Goal: Task Accomplishment & Management: Manage account settings

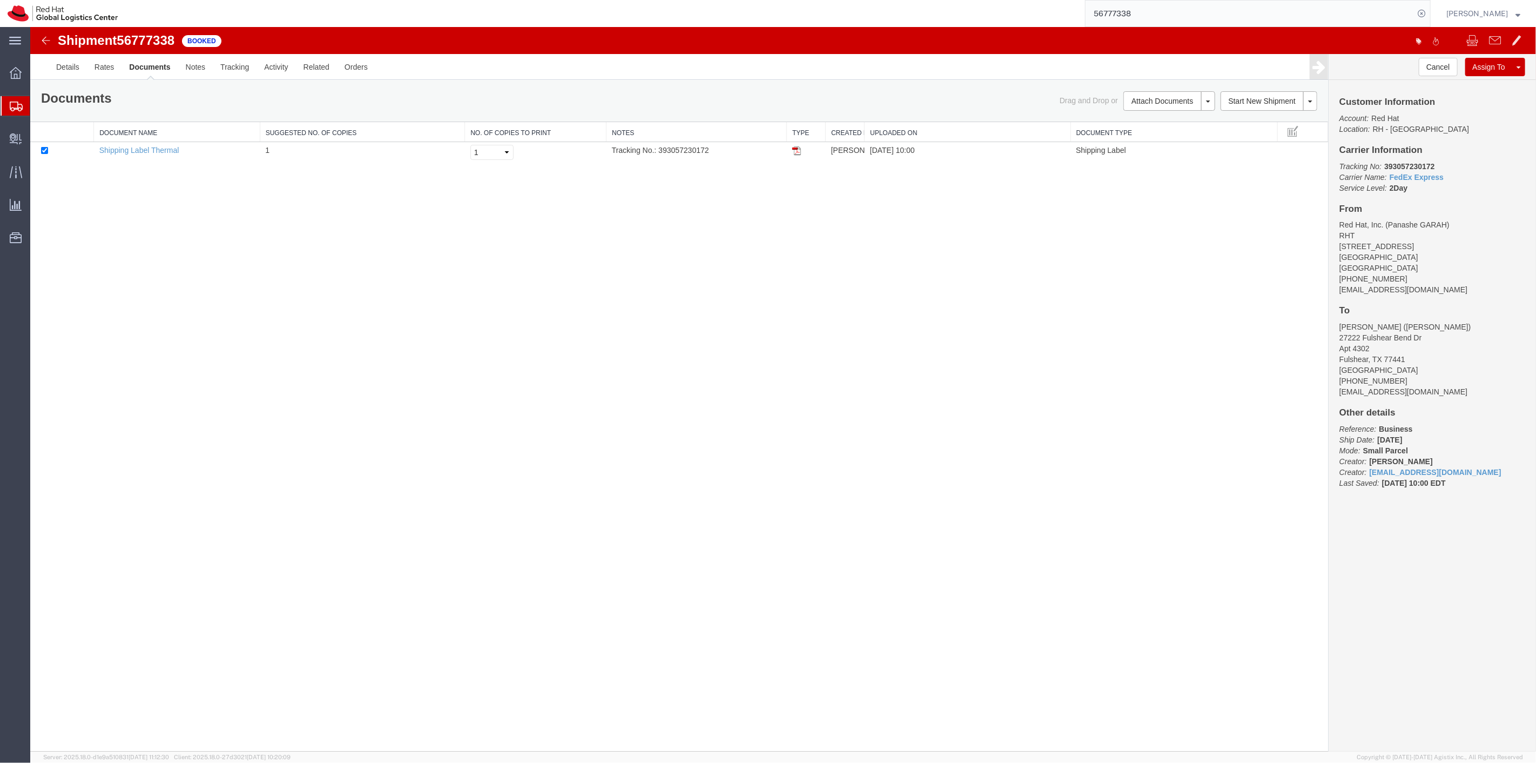
click at [934, 211] on div "Shipment 56777338 1 of 1 Booked Details Rates Documents Notes Tracking Activity…" at bounding box center [783, 389] width 1506 height 724
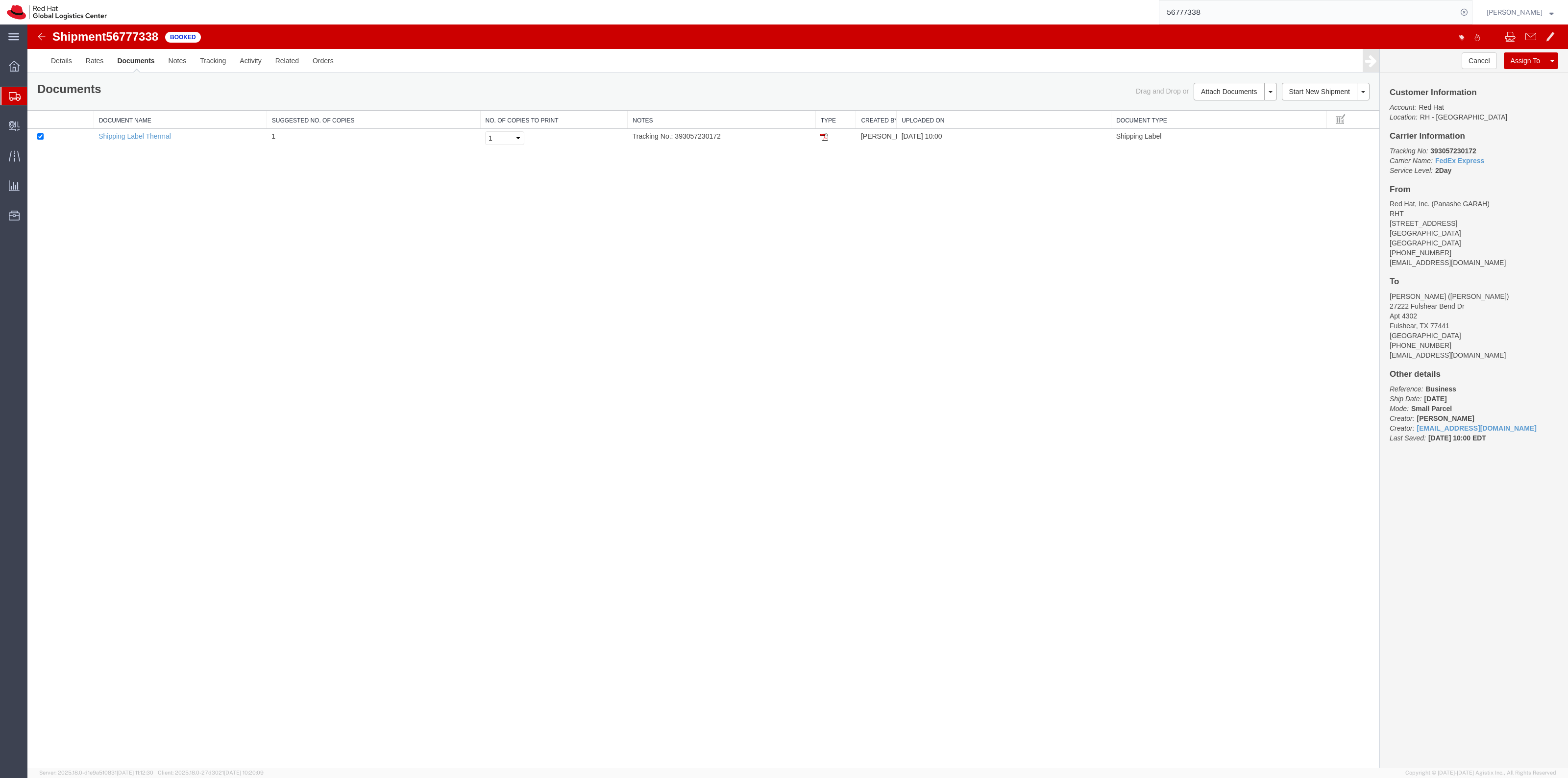
click at [0, 0] on span "Shipment Manager" at bounding box center [0, 0] width 0 height 0
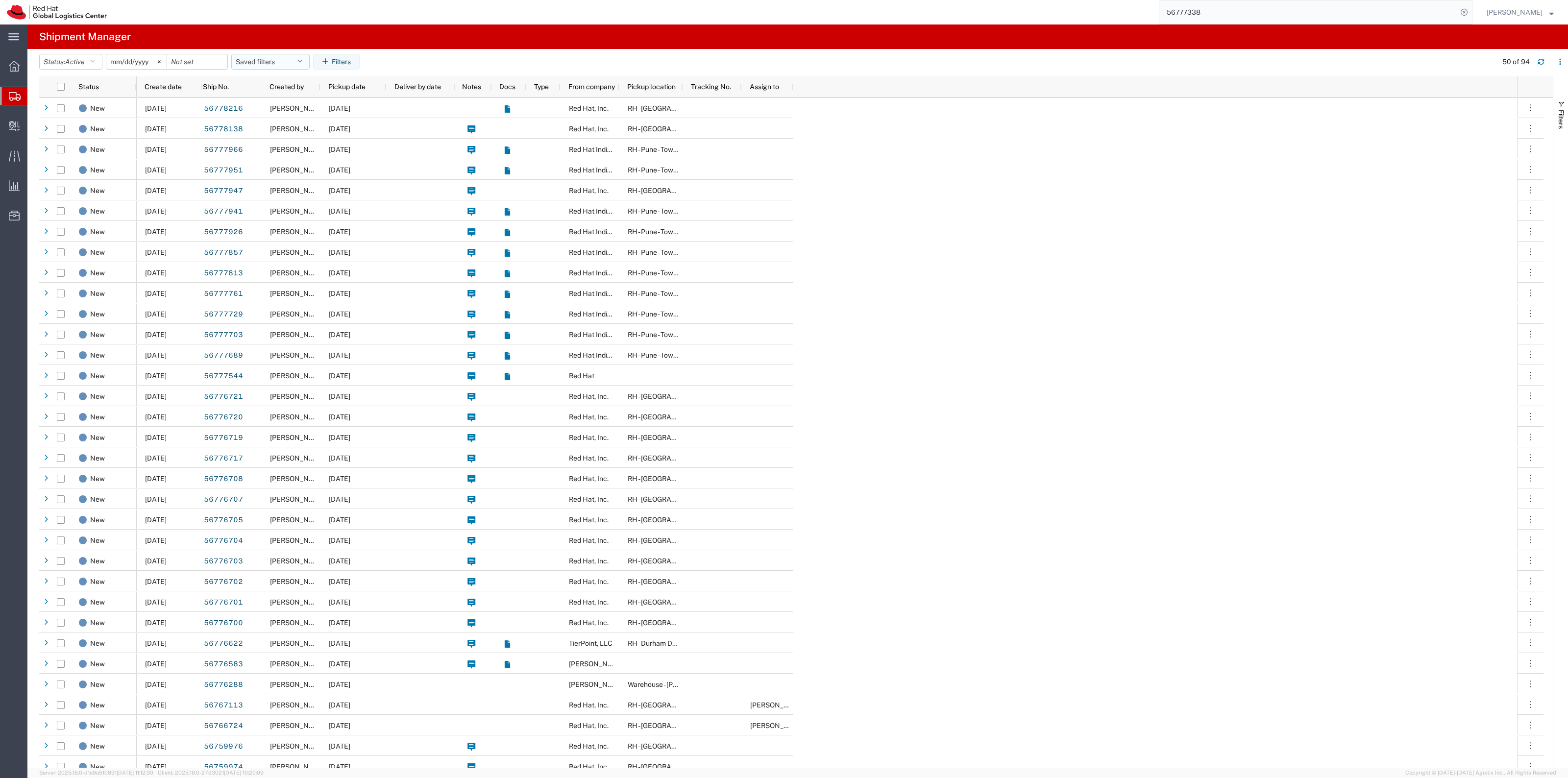
click at [280, 59] on button "Saved filters" at bounding box center [270, 61] width 78 height 15
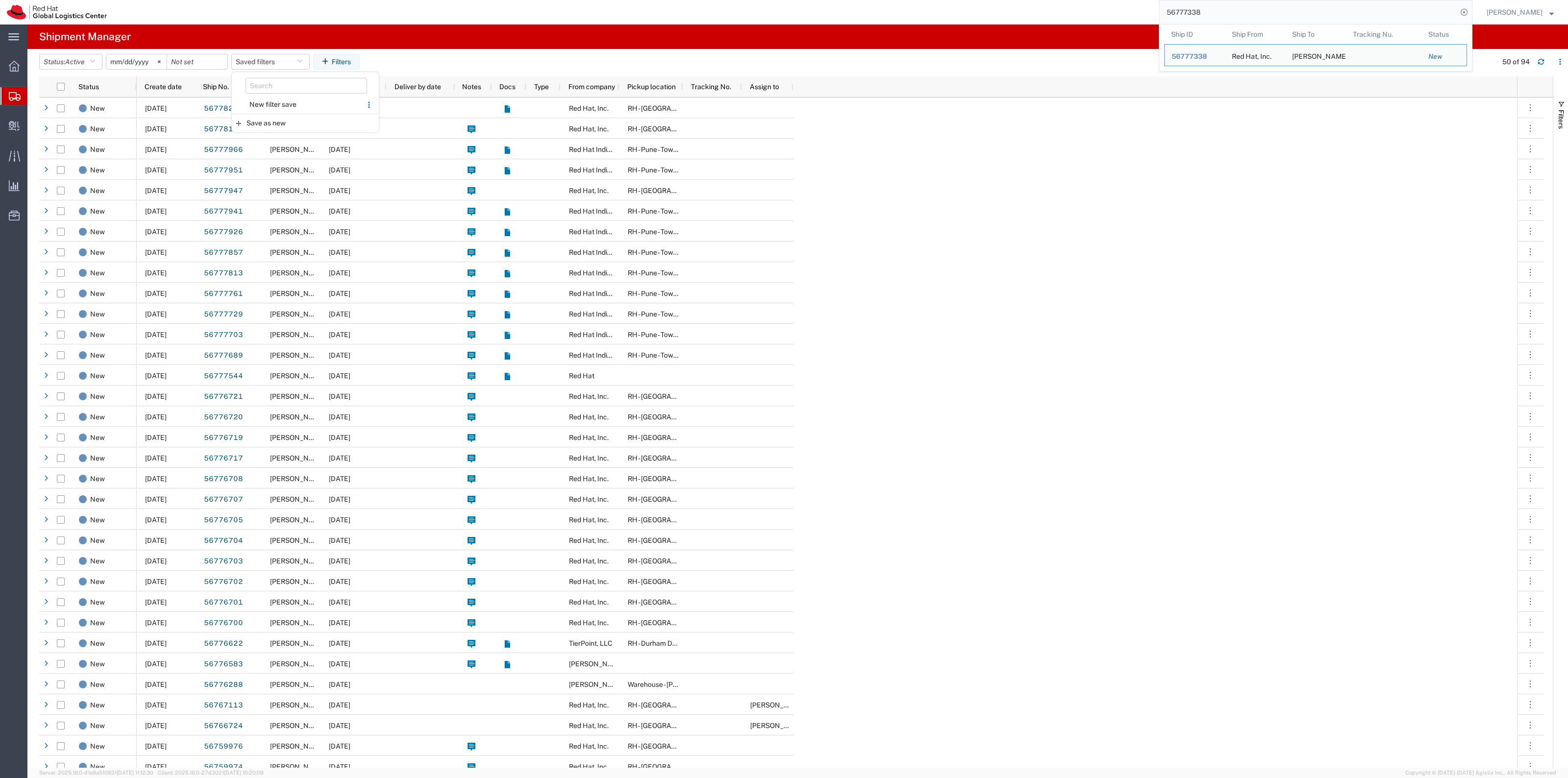
drag, startPoint x: 1216, startPoint y: 11, endPoint x: 1143, endPoint y: 5, distance: 73.2
click at [1152, 4] on div "56777338 Ship ID Ship From Ship To Tracking Nu. Status Ship ID 56777338 Ship Fr…" at bounding box center [793, 12] width 1359 height 24
paste input "497549"
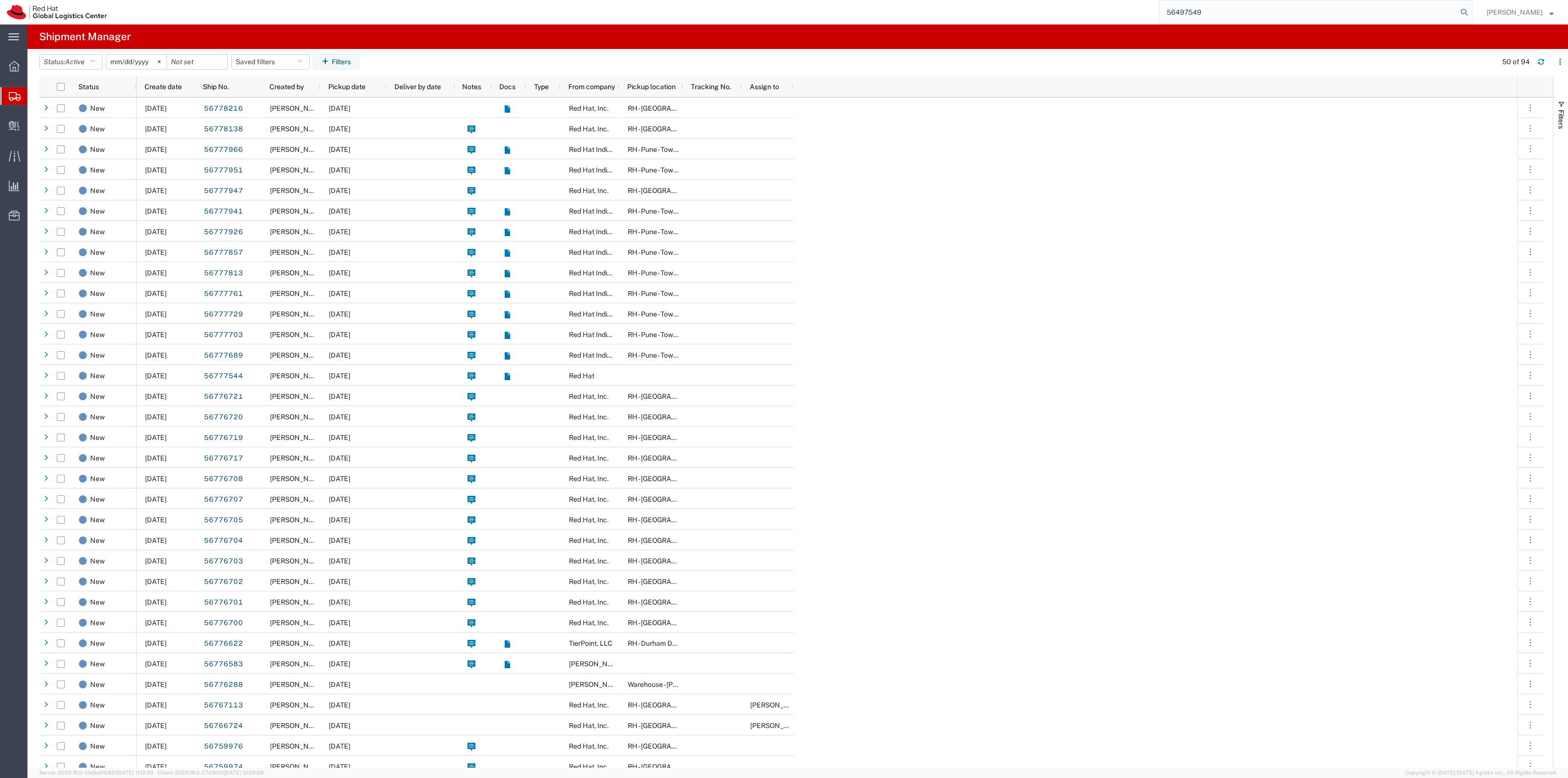
type input "56497549"
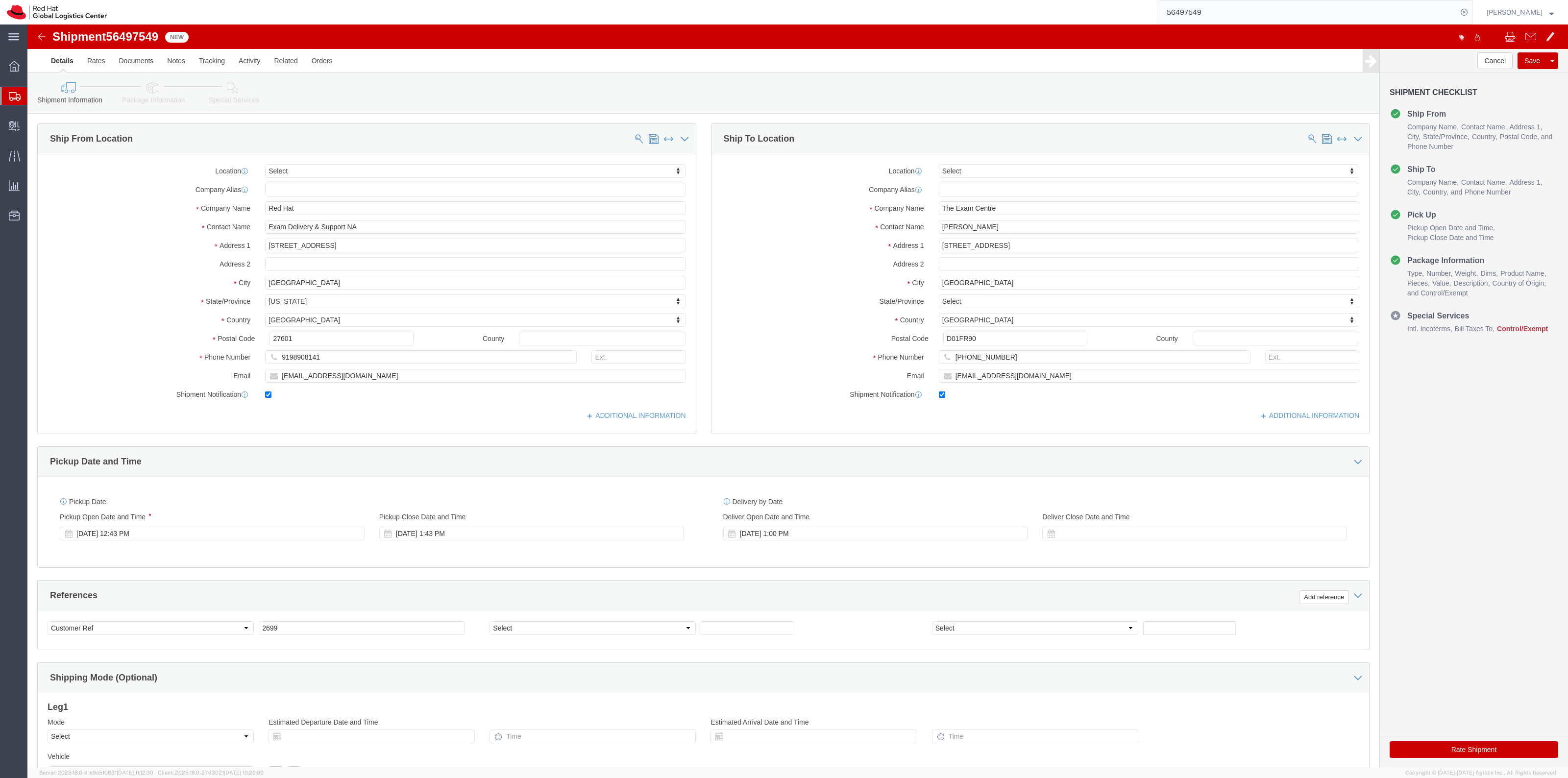
select select
click at [0, 0] on span "Shipment Manager" at bounding box center [0, 0] width 0 height 0
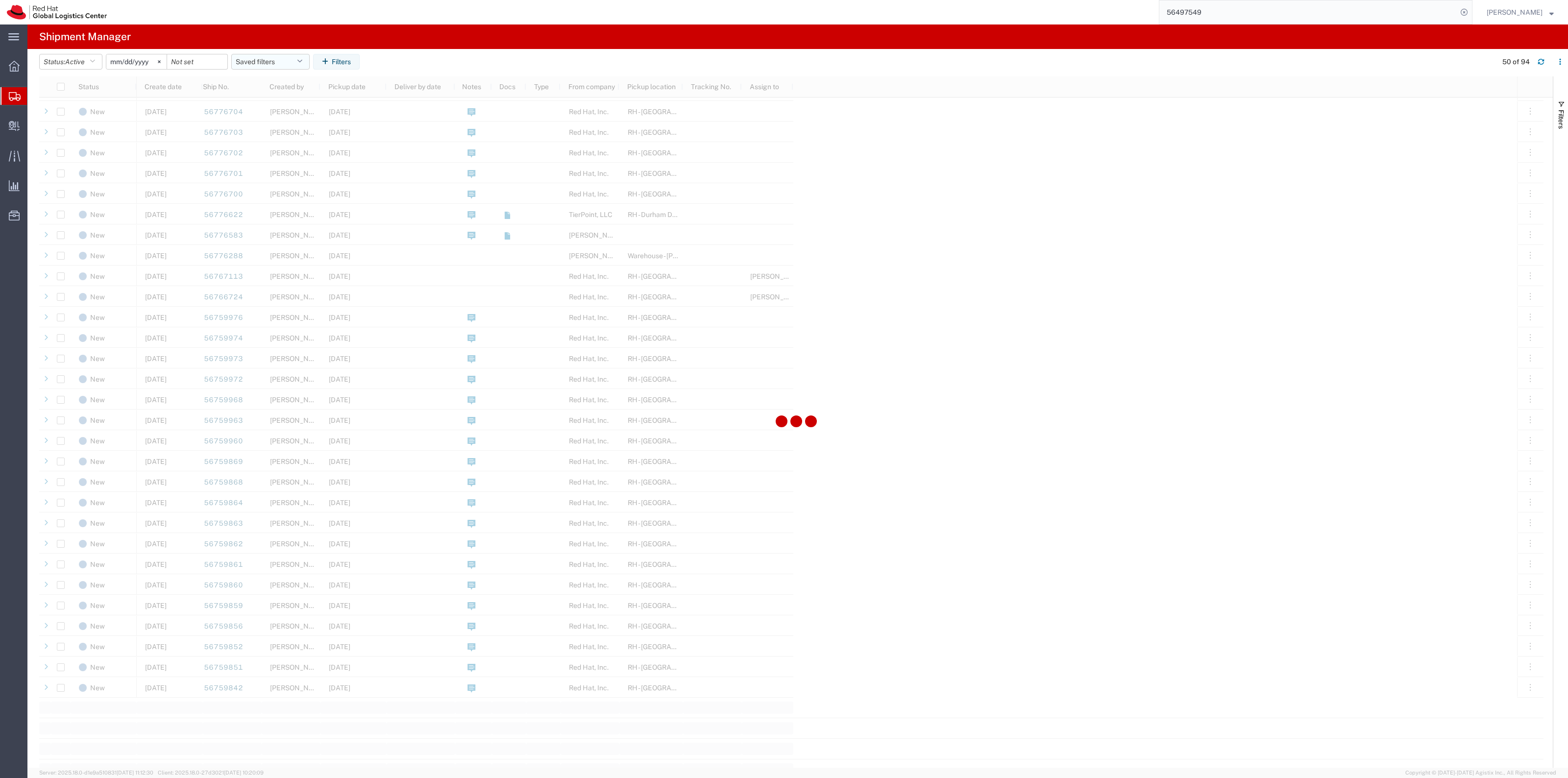
scroll to position [796, 0]
click at [260, 66] on button "Saved filters" at bounding box center [270, 61] width 78 height 15
click at [258, 102] on span "New filter save" at bounding box center [297, 104] width 129 height 18
type input "[DATE]"
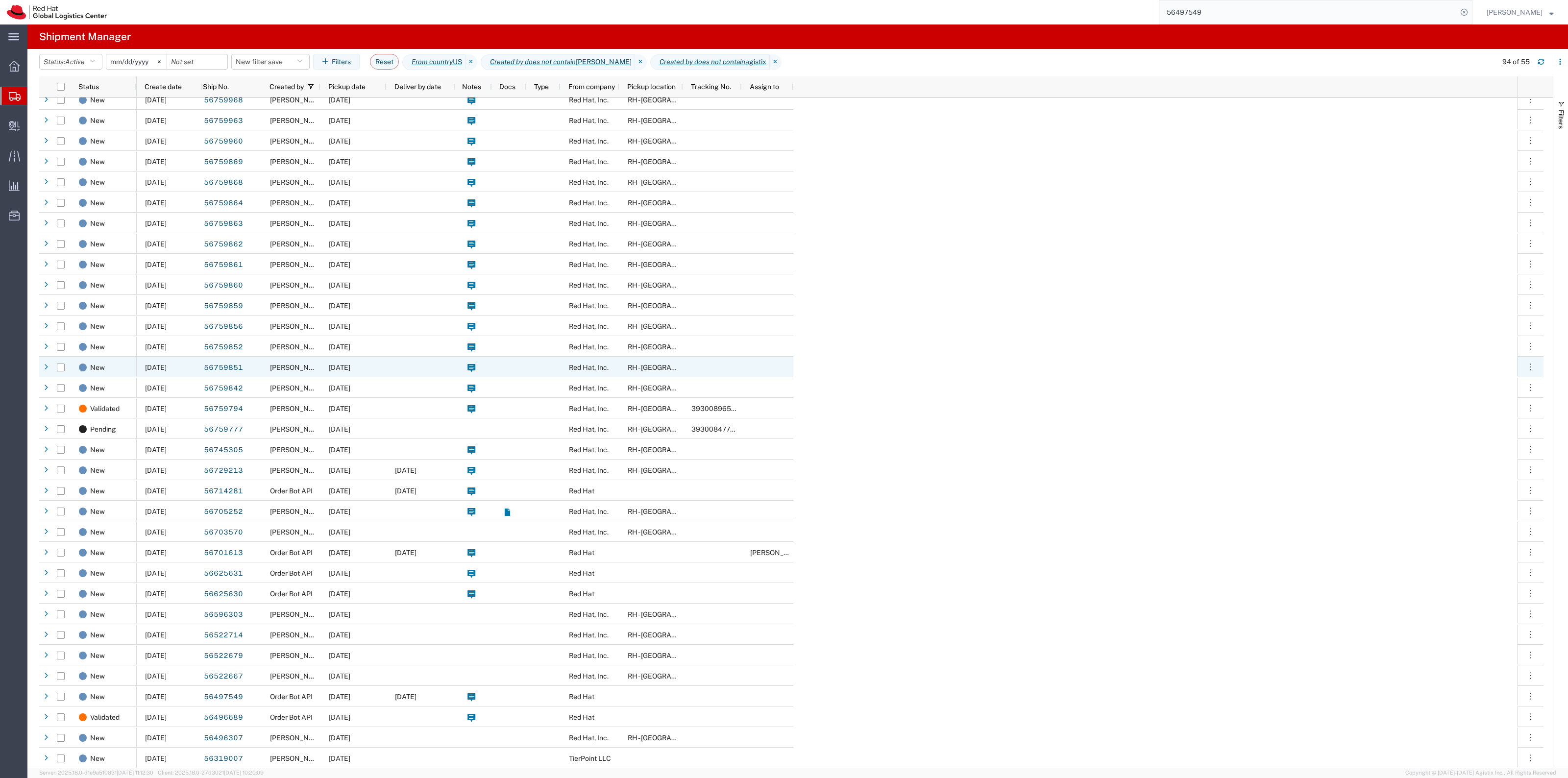
scroll to position [462, 0]
click at [1278, 15] on input "56497549" at bounding box center [1308, 13] width 297 height 24
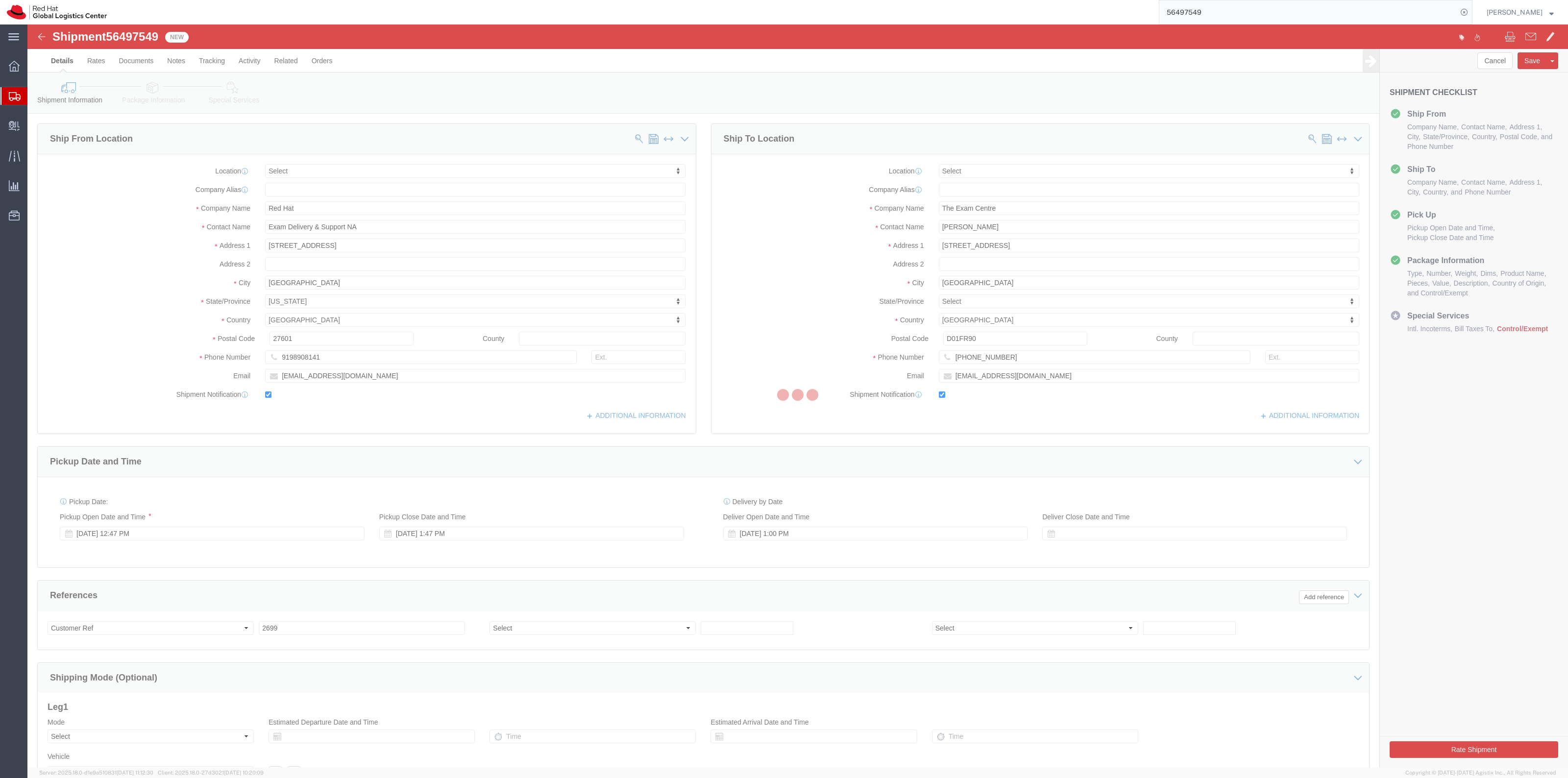
select select
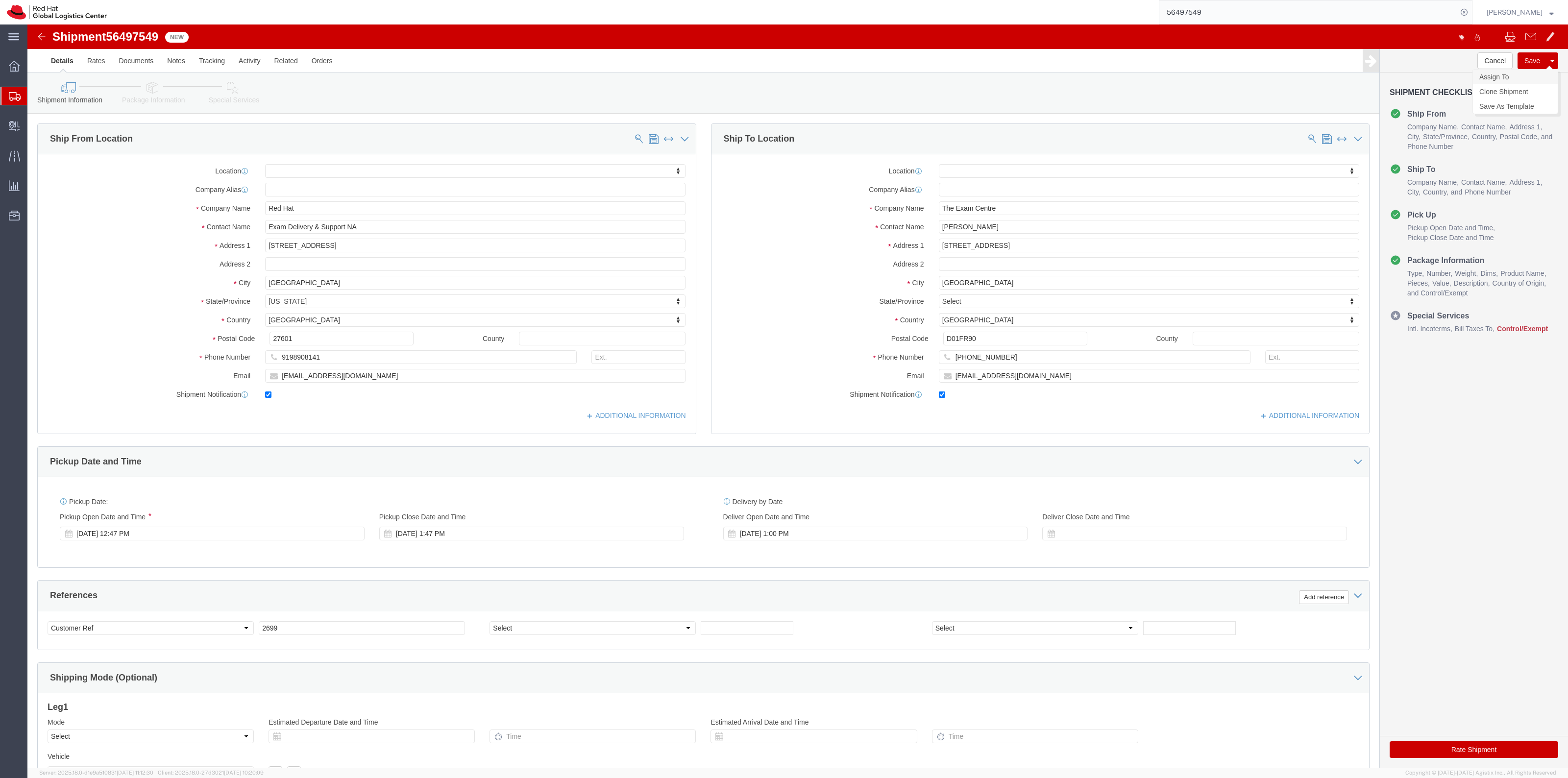
click link "Assign To"
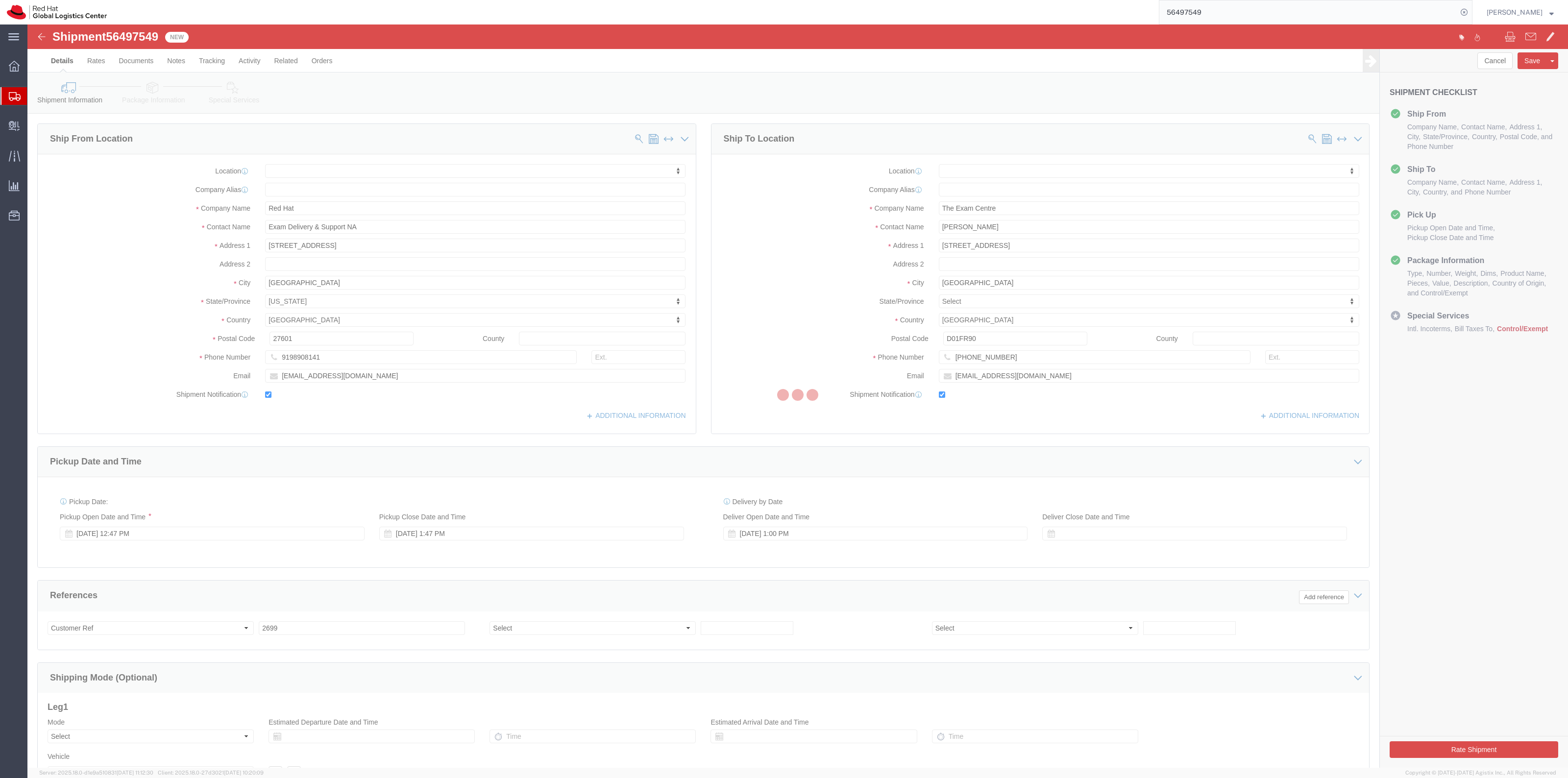
select select
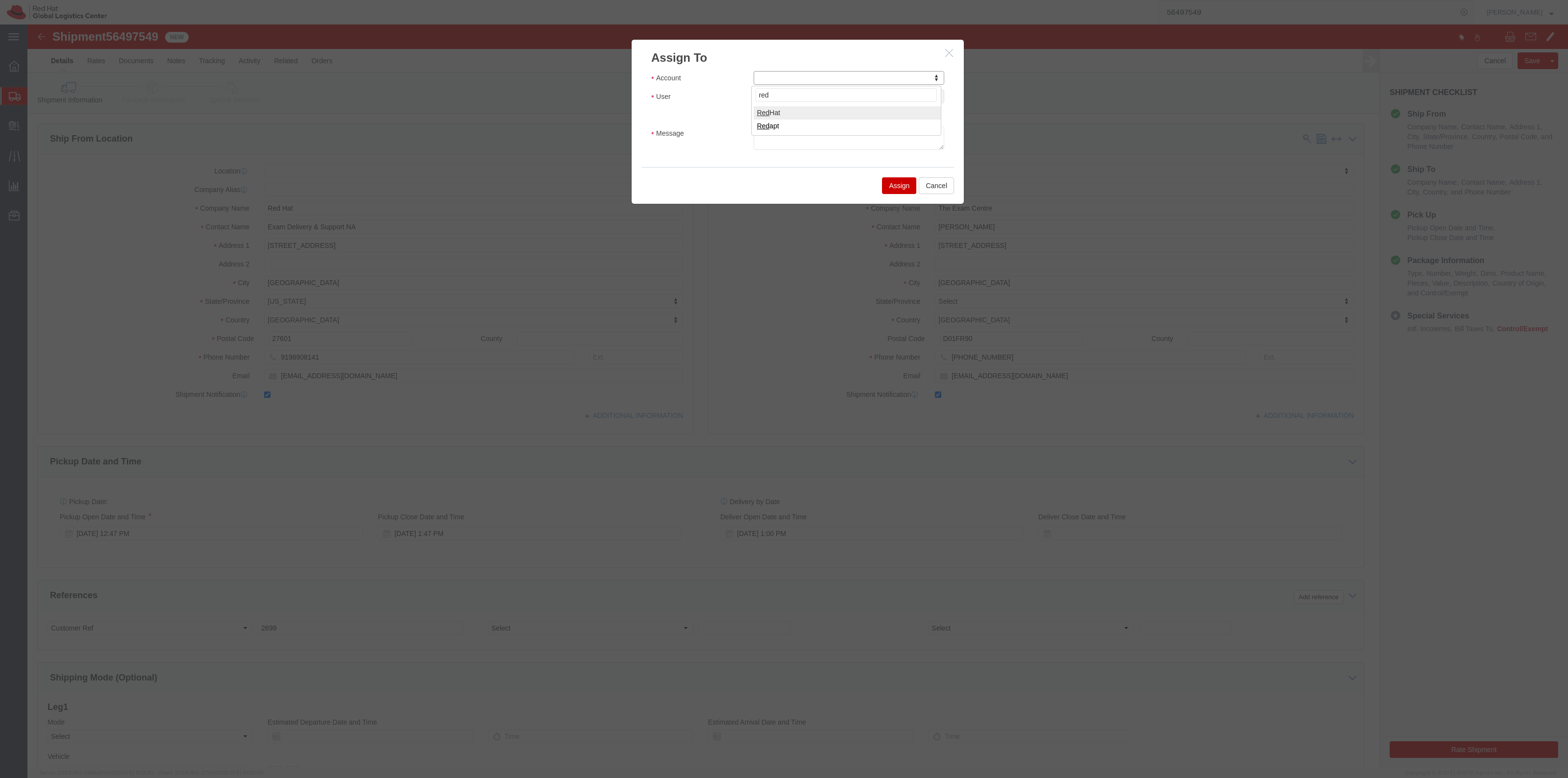
type input "red"
select select "104821"
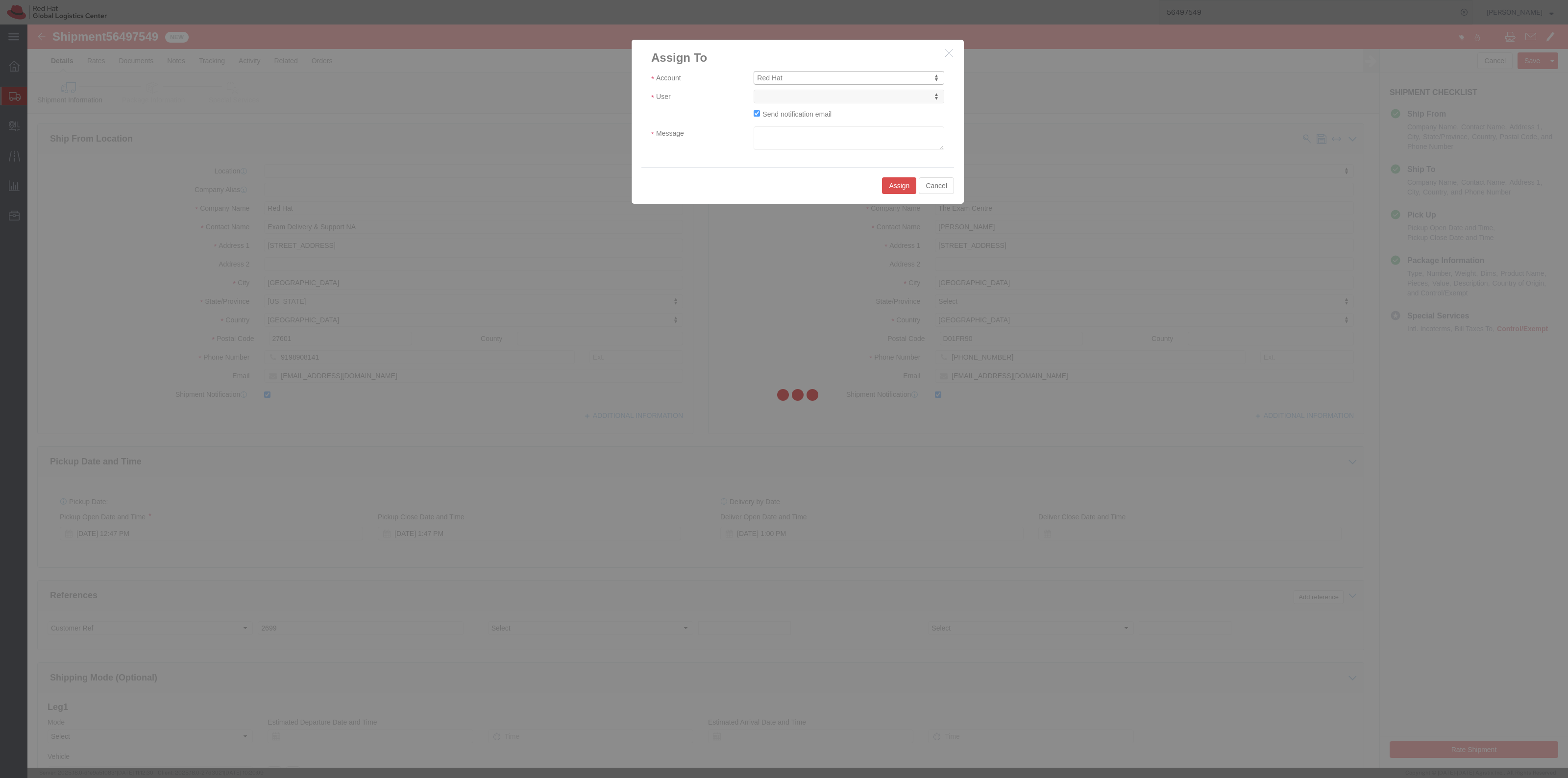
select select
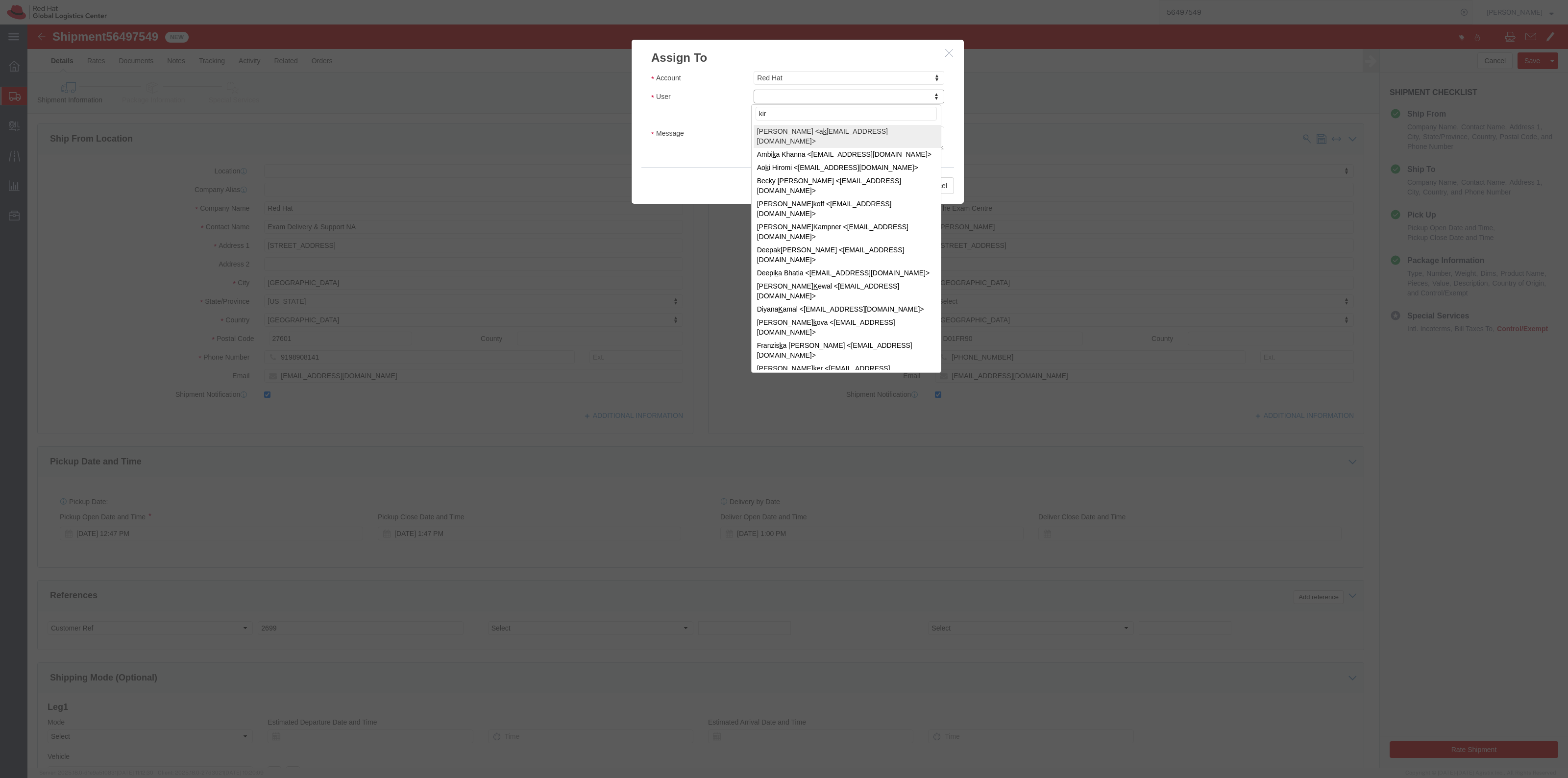
type input "[PERSON_NAME]"
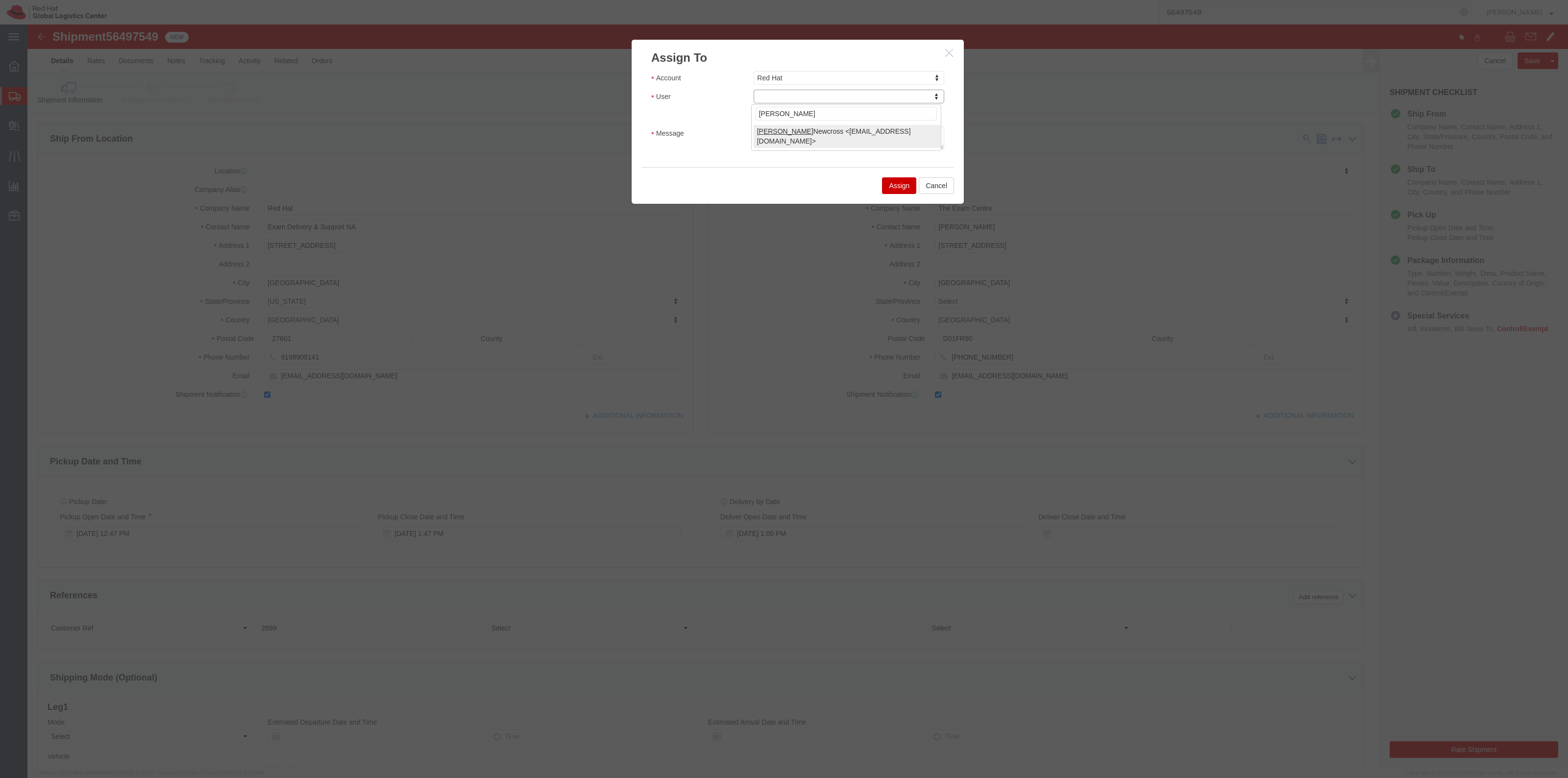
select select "17189"
click textarea "Message"
type textarea "No rush, completely forgot about this."
click button "Assign"
